Goal: Task Accomplishment & Management: Manage account settings

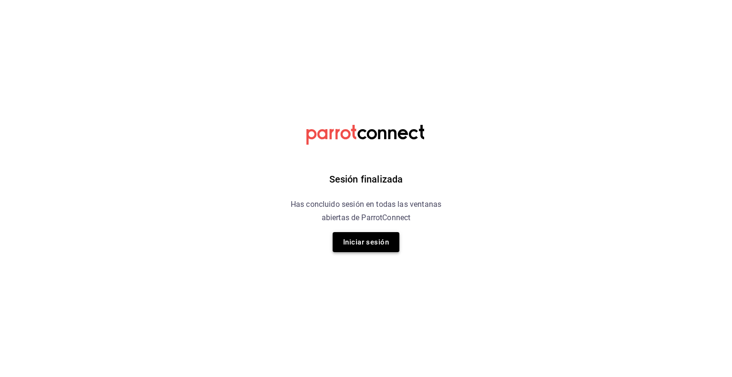
click at [370, 242] on button "Iniciar sesión" at bounding box center [366, 242] width 67 height 20
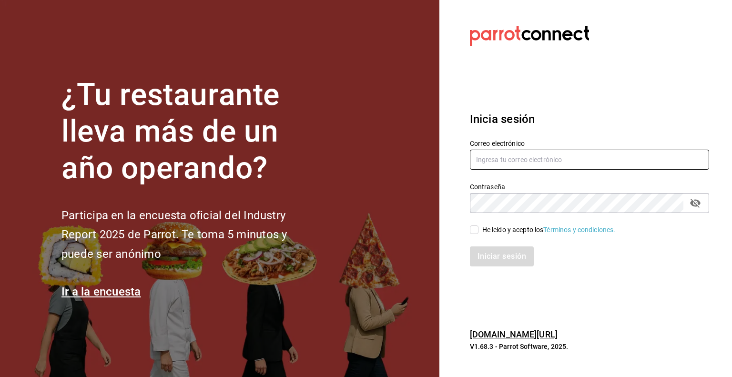
type input "[EMAIL_ADDRESS][DOMAIN_NAME]"
click at [473, 231] on input "He leído y acepto los Términos y condiciones." at bounding box center [474, 230] width 9 height 9
checkbox input "true"
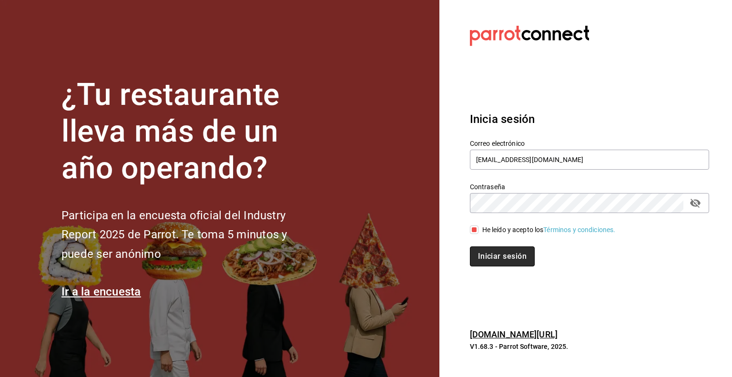
click at [489, 254] on button "Iniciar sesión" at bounding box center [502, 256] width 65 height 20
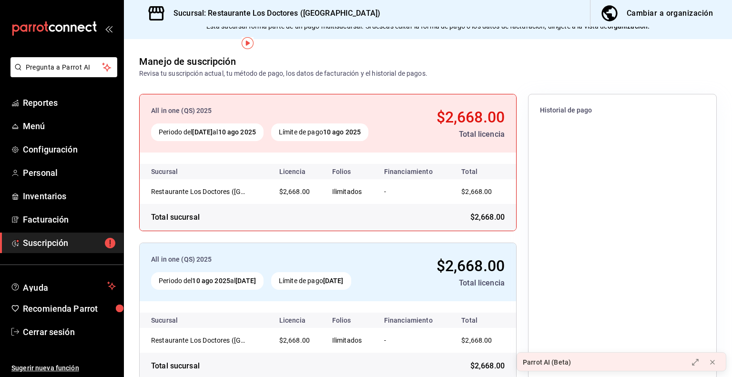
scroll to position [77, 0]
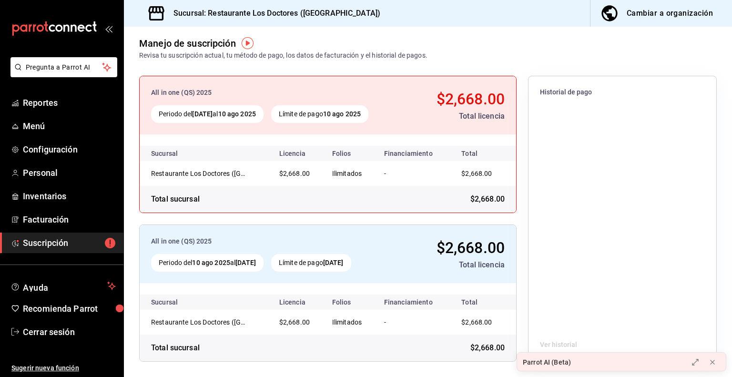
click at [55, 246] on span "Suscripción" at bounding box center [69, 242] width 93 height 13
click at [690, 23] on button "Cambiar a organización" at bounding box center [658, 13] width 134 height 27
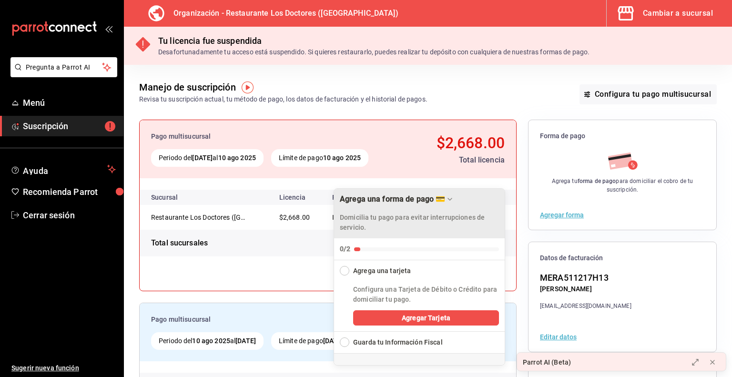
click at [400, 213] on p "Domicilia tu pago para evitar interrupciones de servicio." at bounding box center [419, 223] width 159 height 20
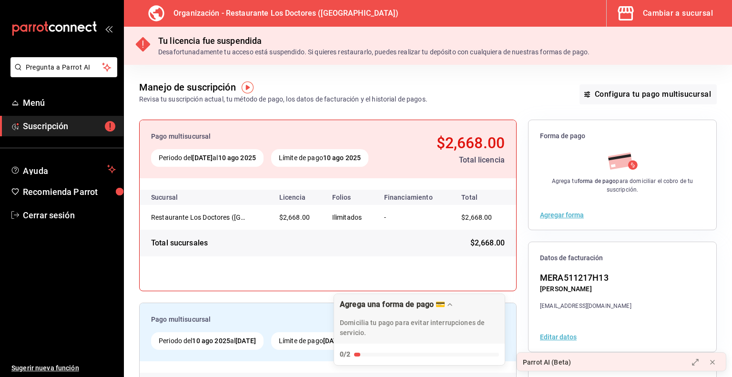
click at [554, 213] on button "Agregar forma" at bounding box center [562, 215] width 44 height 7
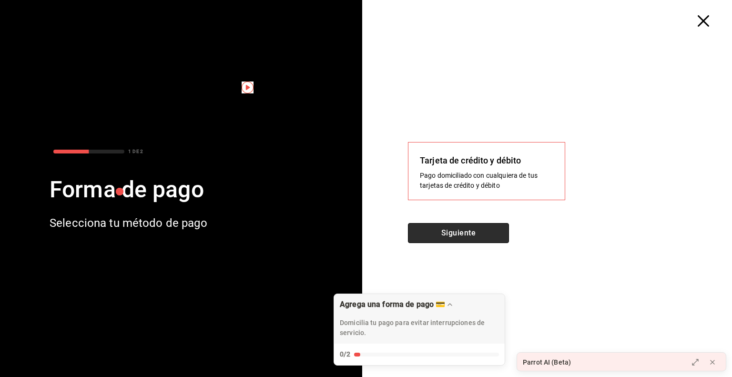
click at [467, 236] on button "Siguiente" at bounding box center [458, 233] width 101 height 20
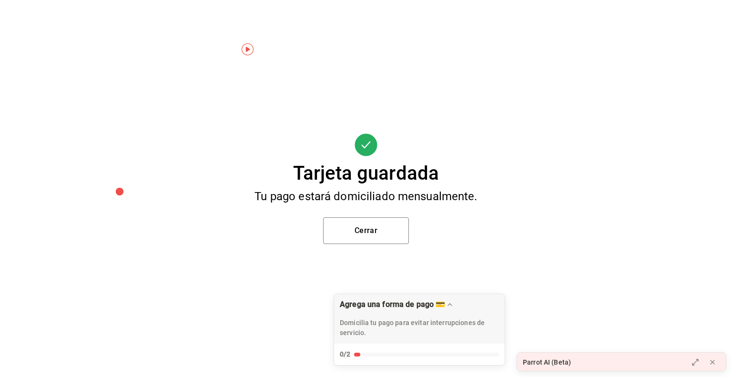
click at [605, 275] on div "Tarjeta guardada Tu pago estará domiciliado mensualmente. Cerrar" at bounding box center [366, 188] width 732 height 377
click at [375, 234] on button "Cerrar" at bounding box center [366, 230] width 86 height 27
